Goal: Task Accomplishment & Management: Use online tool/utility

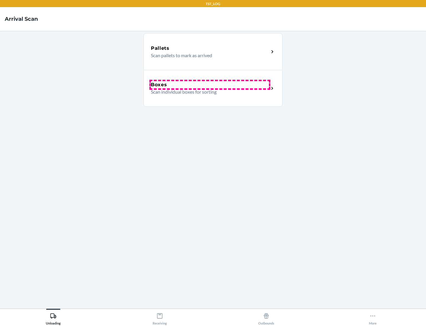
click at [210, 85] on div "Boxes" at bounding box center [210, 84] width 118 height 7
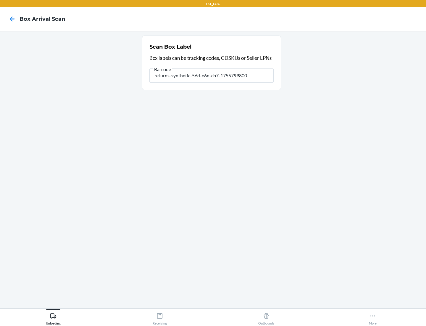
type input "returns-synthetic-56d-e6n-cb7-1755799800"
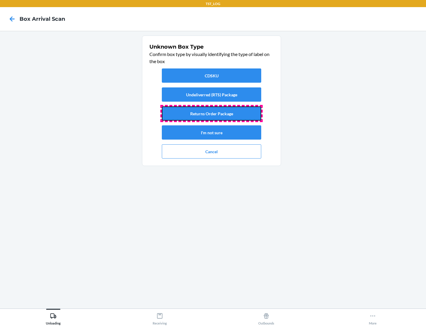
click at [212, 113] on button "Returns Order Package" at bounding box center [212, 113] width 100 height 14
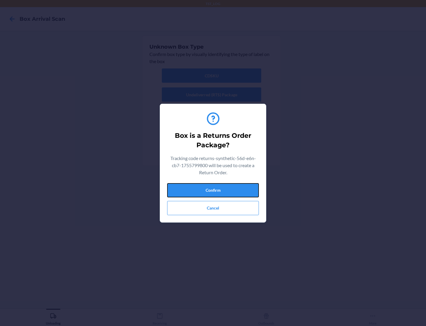
click at [213, 190] on button "Confirm" at bounding box center [213, 190] width 92 height 14
